Goal: Task Accomplishment & Management: Use online tool/utility

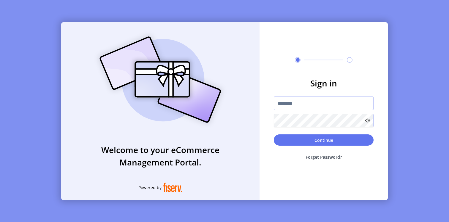
click at [288, 104] on input "text" at bounding box center [324, 104] width 100 height 14
paste input "**********"
type input "**********"
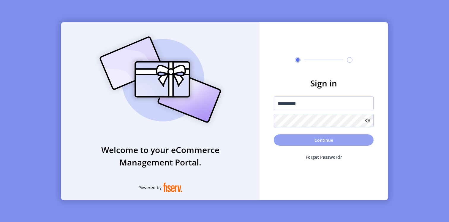
click at [284, 138] on button "Continue" at bounding box center [324, 140] width 100 height 11
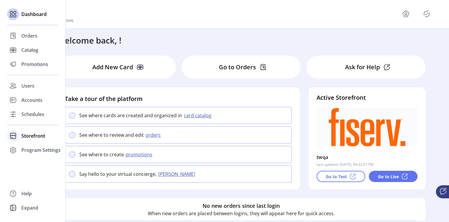
click at [20, 142] on div "Storefront" at bounding box center [32, 136] width 51 height 14
click at [26, 149] on span "Configuration" at bounding box center [36, 147] width 31 height 7
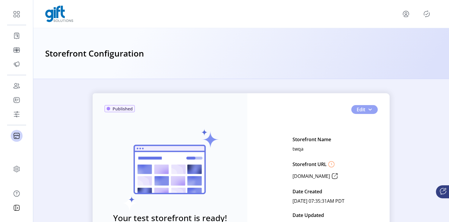
click at [362, 107] on span "Edit" at bounding box center [360, 109] width 9 height 7
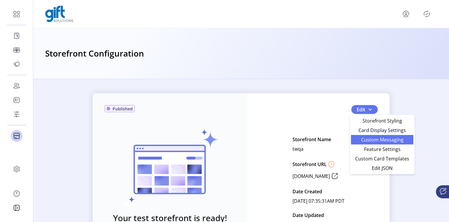
click at [365, 138] on span "Custom Messaging" at bounding box center [381, 140] width 55 height 5
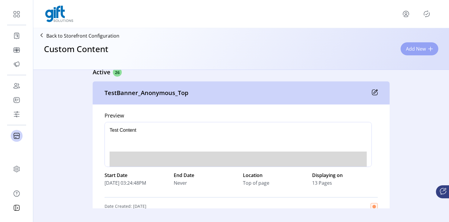
click at [417, 47] on span "Add New" at bounding box center [416, 48] width 20 height 7
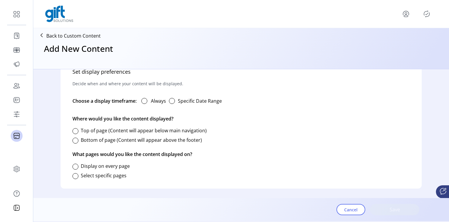
scroll to position [90, 0]
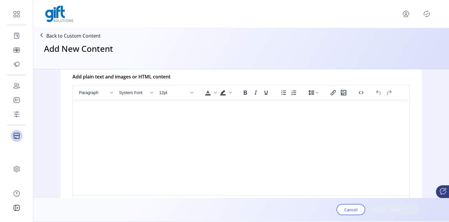
click at [245, 104] on html at bounding box center [241, 102] width 336 height 5
click at [213, 104] on html at bounding box center [241, 102] width 336 height 5
click at [185, 104] on html at bounding box center [241, 102] width 336 height 5
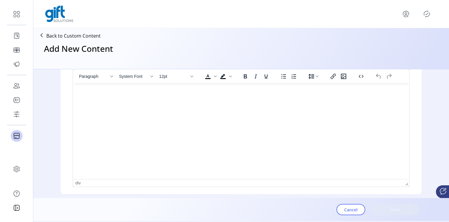
click at [185, 88] on html at bounding box center [241, 85] width 336 height 5
click at [263, 93] on icon "Insert/edit link" at bounding box center [262, 91] width 7 height 7
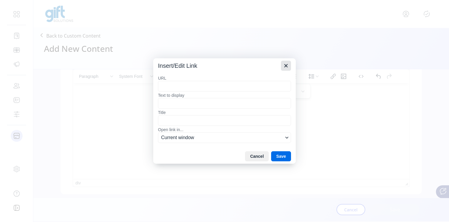
click at [287, 68] on icon "Close" at bounding box center [285, 65] width 7 height 7
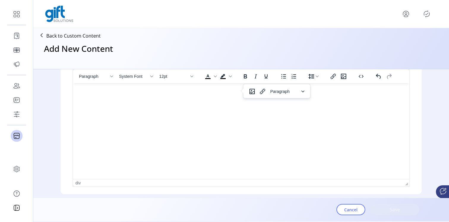
click at [281, 93] on span "Paragraph" at bounding box center [284, 91] width 29 height 5
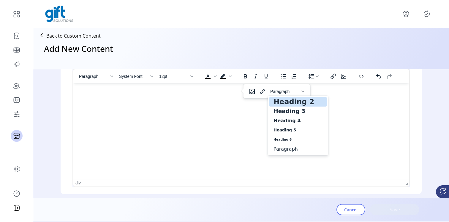
click at [284, 104] on h2 "Heading 2" at bounding box center [294, 101] width 42 height 7
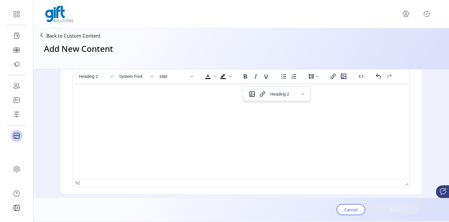
click at [209, 105] on html at bounding box center [241, 94] width 336 height 22
click at [347, 209] on span "Cancel" at bounding box center [350, 210] width 13 height 6
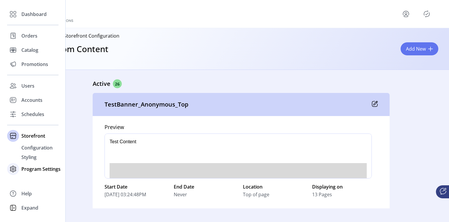
click at [16, 169] on icon at bounding box center [12, 169] width 9 height 9
click at [30, 160] on span "Templates" at bounding box center [32, 162] width 23 height 7
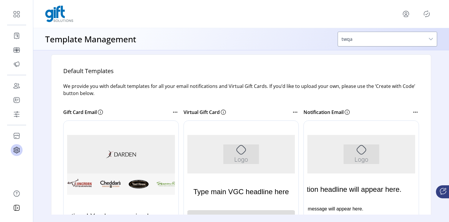
scroll to position [86, 0]
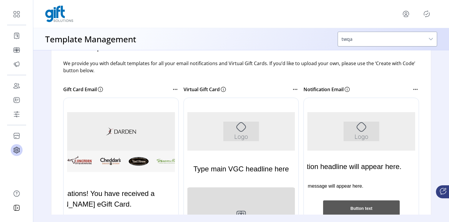
click at [136, 145] on div at bounding box center [129, 187] width 132 height 178
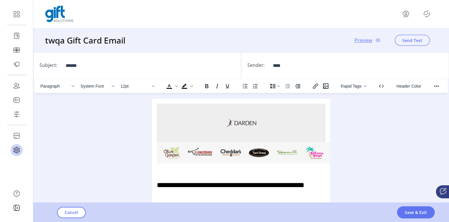
click at [416, 37] on span "Send Test" at bounding box center [412, 40] width 20 height 6
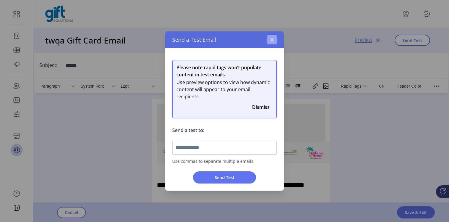
click at [273, 38] on icon "button" at bounding box center [271, 39] width 5 height 5
